Goal: Transaction & Acquisition: Purchase product/service

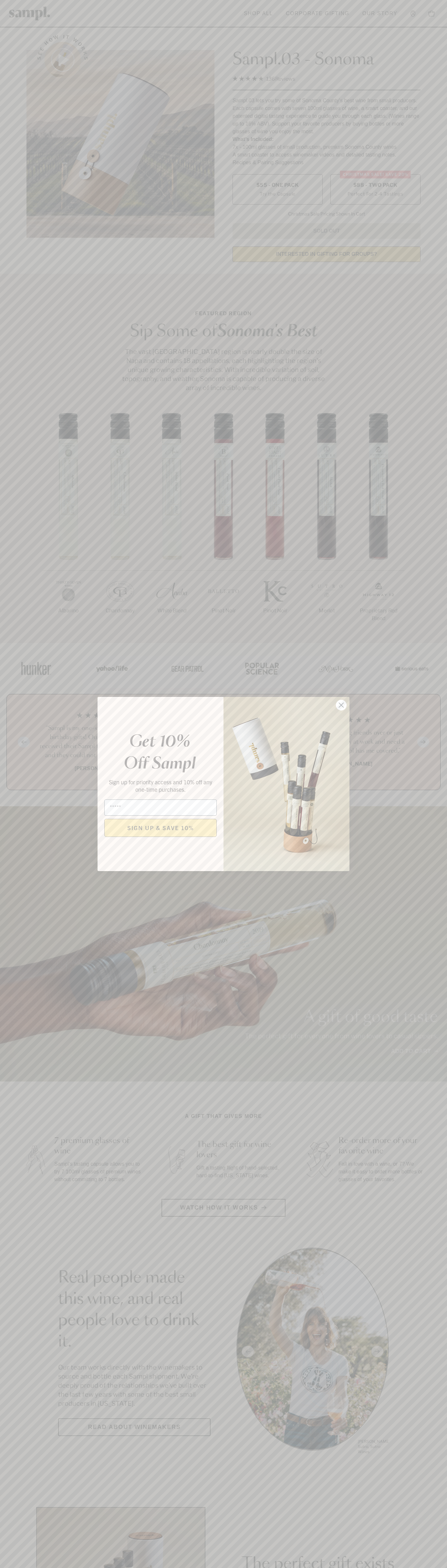
click at [341, 705] on icon "Close dialog" at bounding box center [341, 705] width 4 height 4
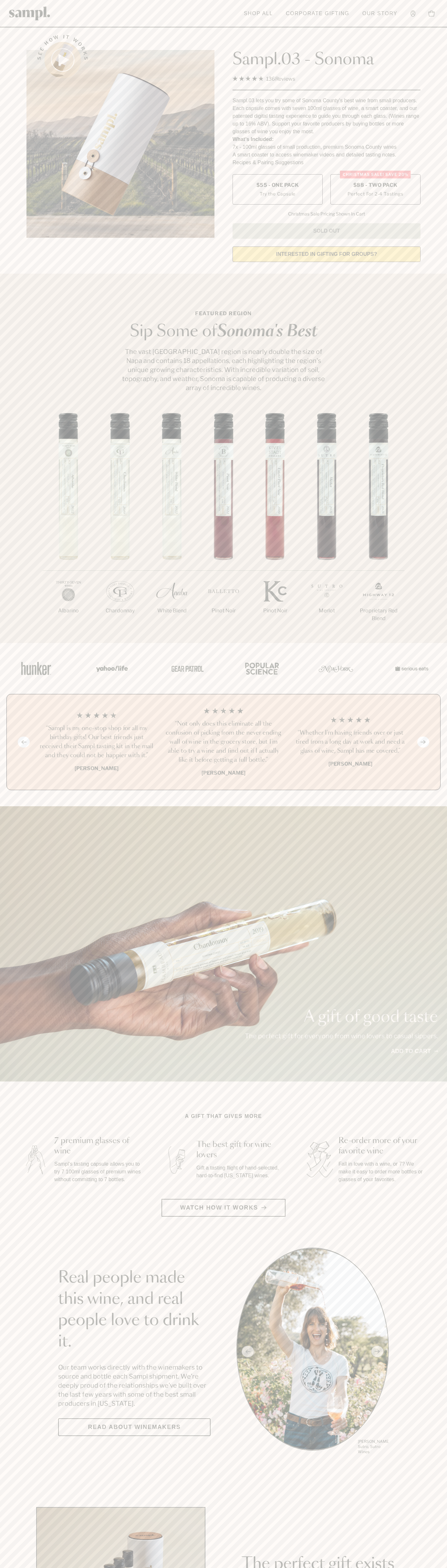
click at [375, 186] on span "$88 - Two Pack" at bounding box center [375, 185] width 44 height 7
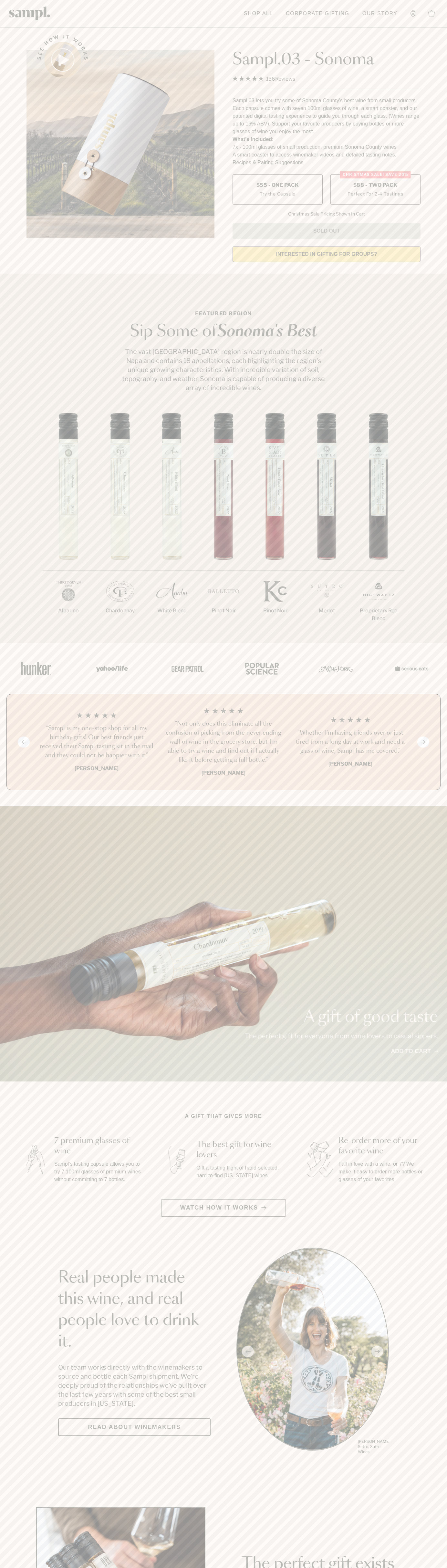
click at [96, 743] on h3 "“Sampl is my one-stop shop for all my birthday gifts! Our best friends just rec…" at bounding box center [96, 741] width 116 height 36
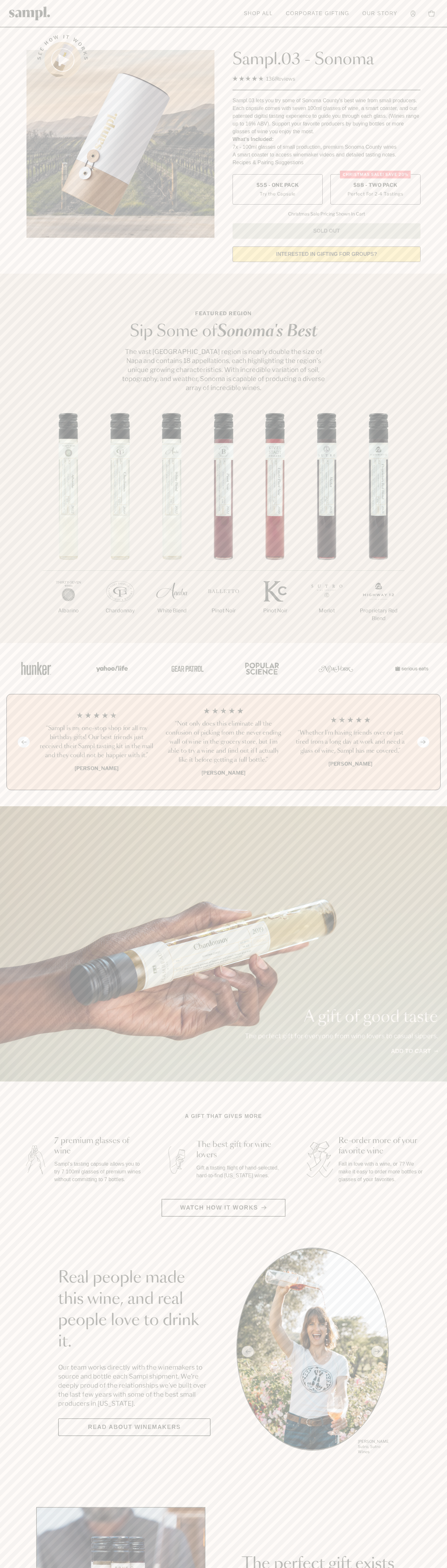
click at [387, 5] on header "Toggle navigation menu Shop All Corporate Gifting Our Story Account Story Shop …" at bounding box center [224, 13] width 447 height 27
click at [428, 313] on section "Featured Region Sip Some of [GEOGRAPHIC_DATA]'s Best The vast [GEOGRAPHIC_DATA]…" at bounding box center [224, 458] width 447 height 369
click at [403, 1567] on html "Skip to main content Toggle navigation menu Shop All Corporate Gifting Our Stor…" at bounding box center [224, 1513] width 447 height 3026
click at [7, 1567] on html "Skip to main content Toggle navigation menu Shop All Corporate Gifting Our Stor…" at bounding box center [224, 1513] width 447 height 3026
click at [375, 190] on label "Christmas SALE! Save 20% $88 - Two Pack Perfect For 2-4 Tastings" at bounding box center [375, 189] width 90 height 30
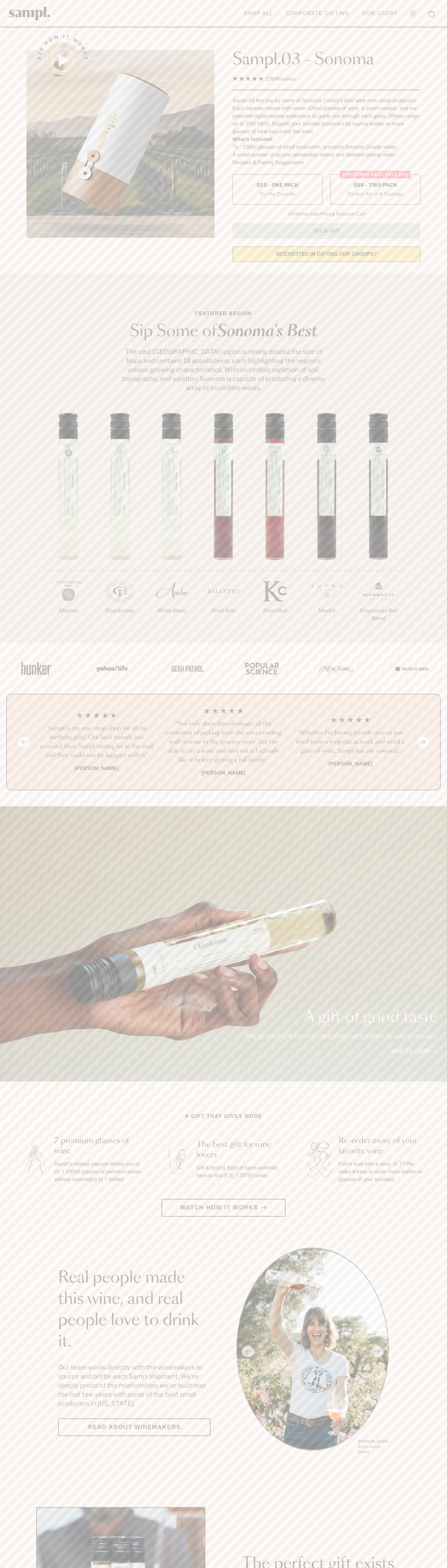
click at [96, 743] on h3 "“Sampl is my one-stop shop for all my birthday gifts! Our best friends just rec…" at bounding box center [96, 741] width 116 height 36
